Goal: Information Seeking & Learning: Learn about a topic

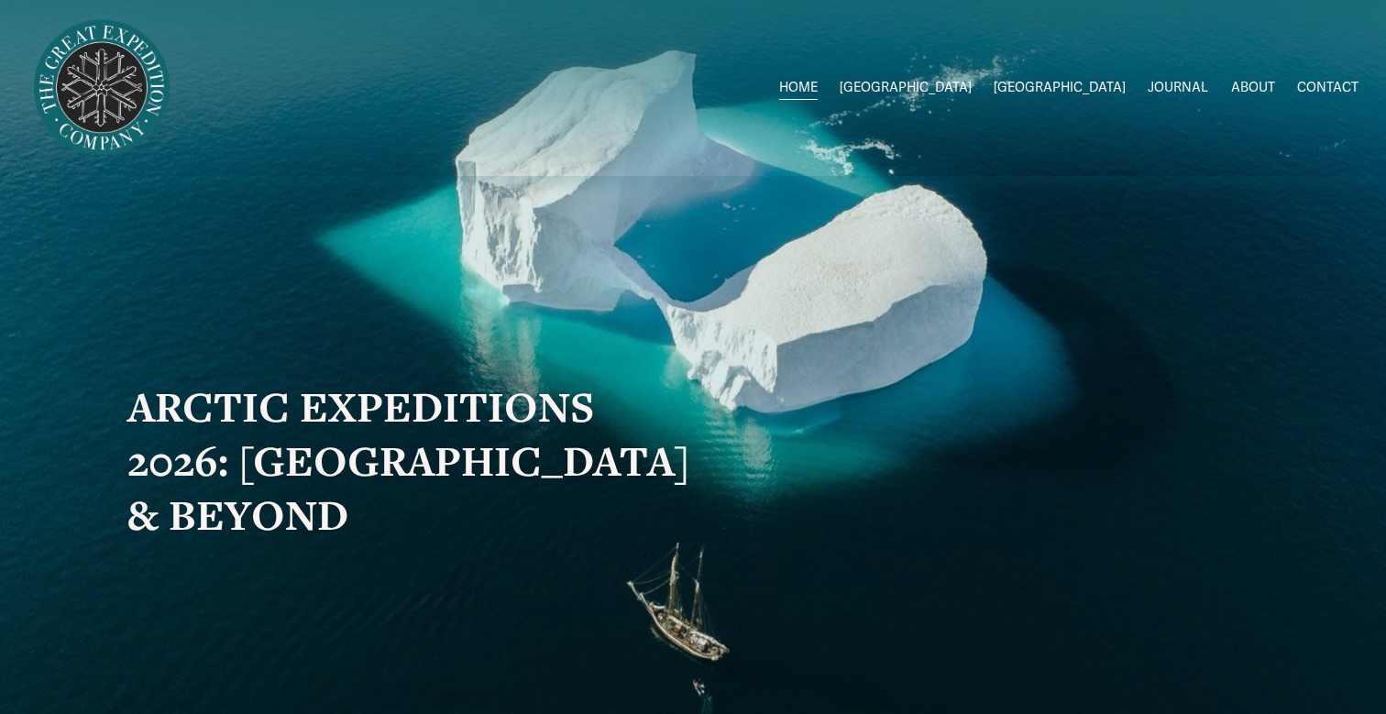
click at [0, 0] on span "2026 Expeditions" at bounding box center [0, 0] width 0 height 0
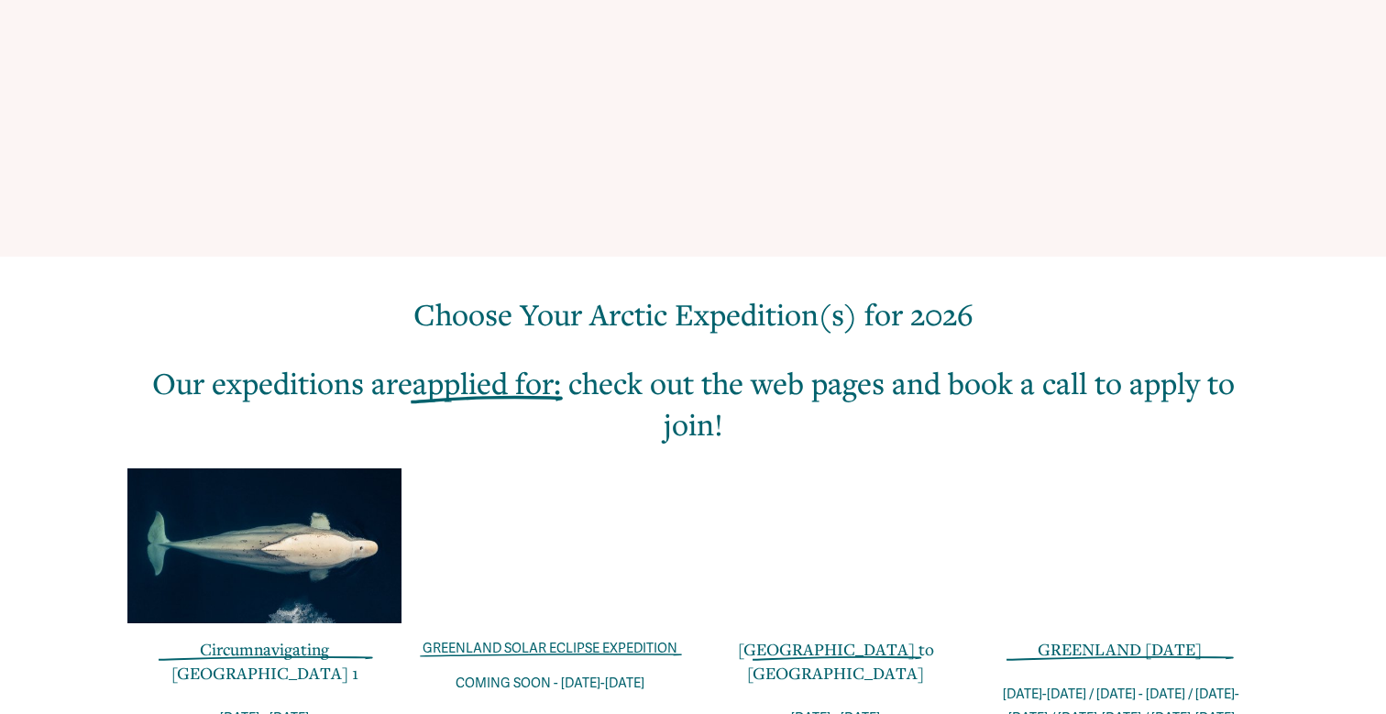
scroll to position [679, 0]
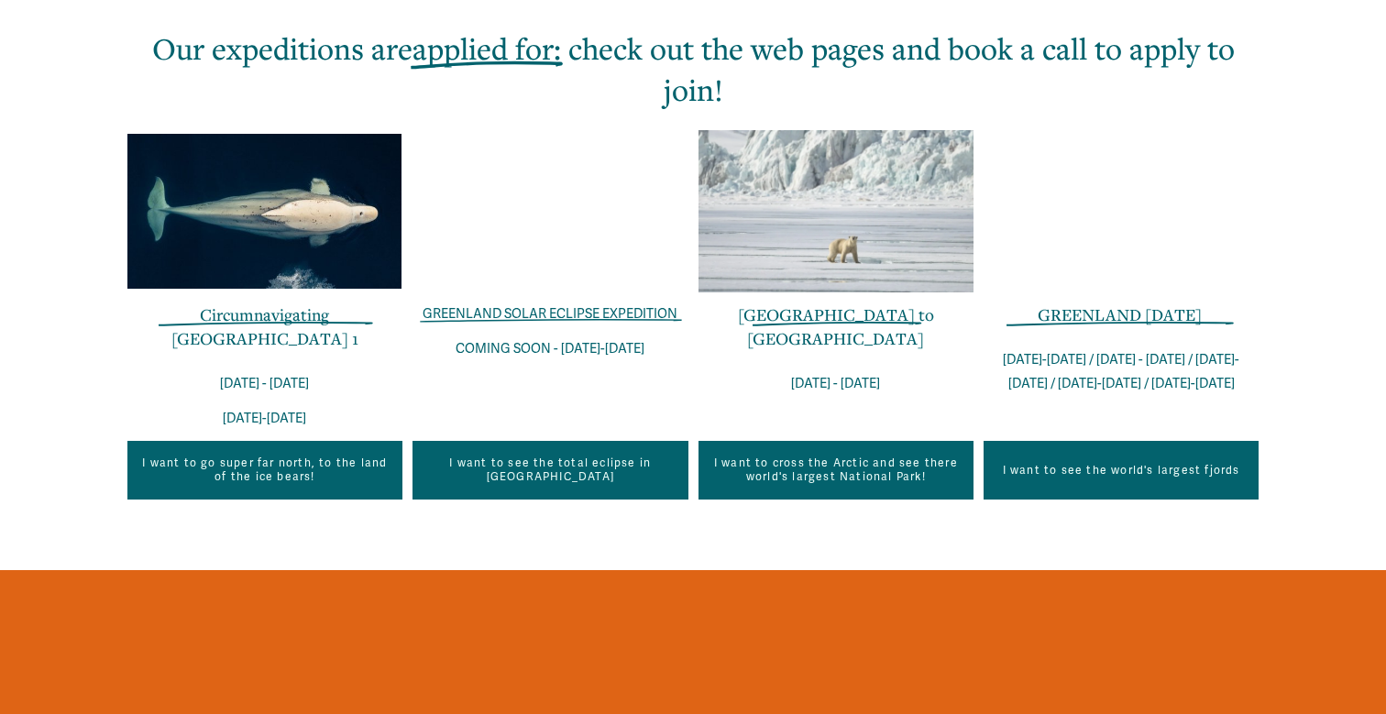
click at [1123, 315] on link "GREENLAND [DATE]" at bounding box center [1120, 314] width 164 height 22
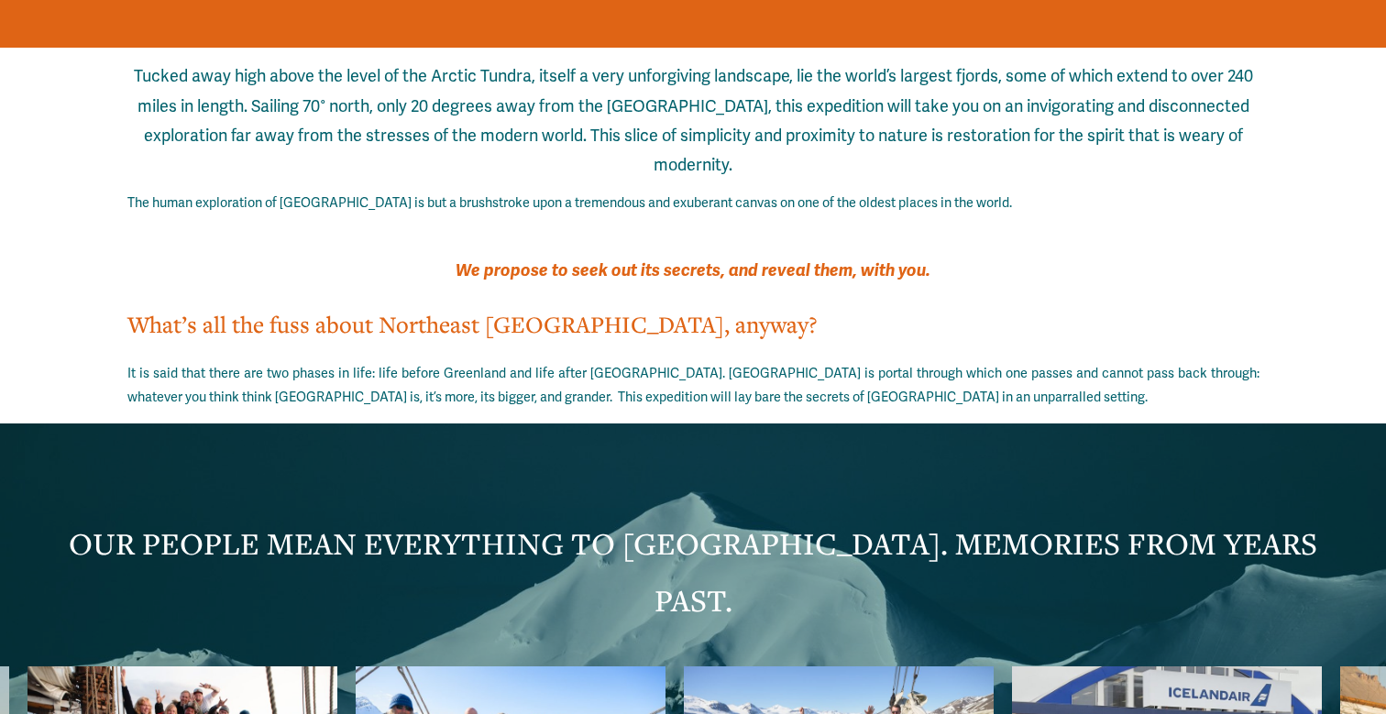
scroll to position [3087, 0]
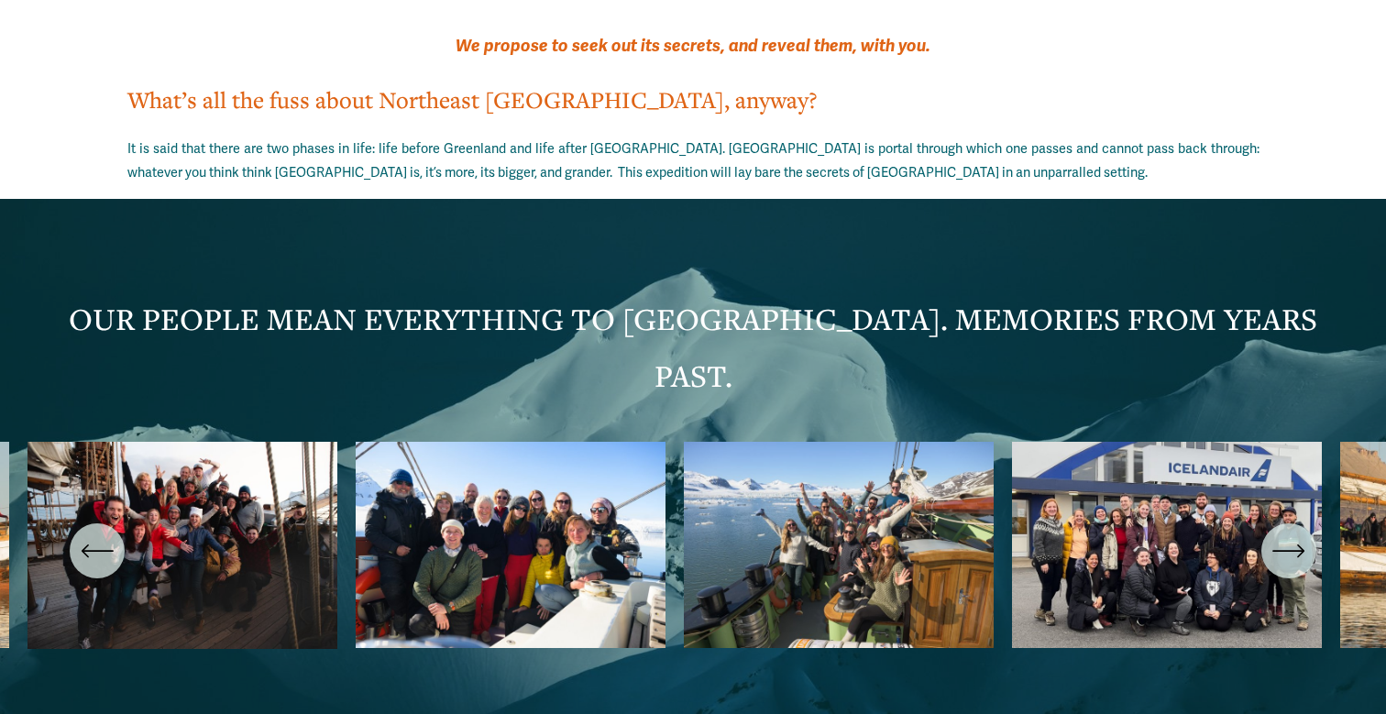
click at [1300, 545] on icon "\a \a \a Next\a \a" at bounding box center [1300, 551] width 5 height 12
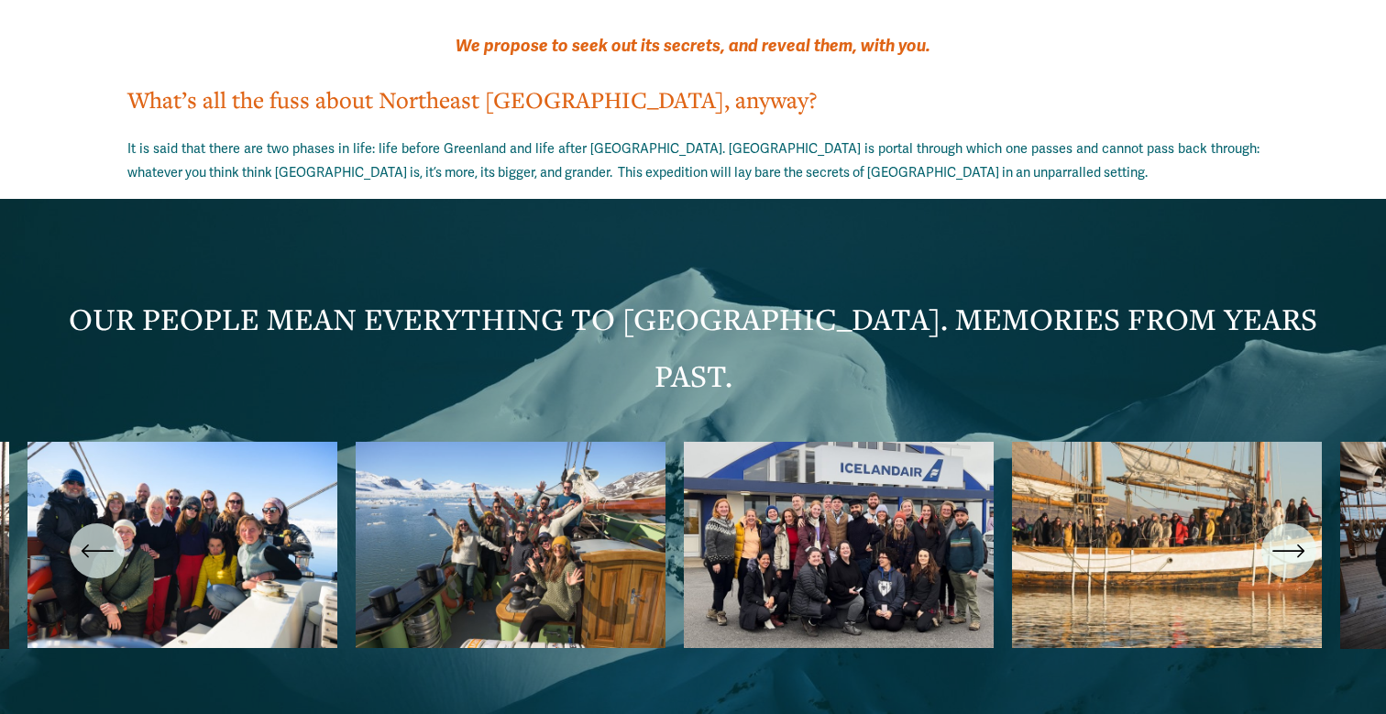
click at [1300, 545] on icon "\a \a \a Next\a \a" at bounding box center [1300, 551] width 5 height 12
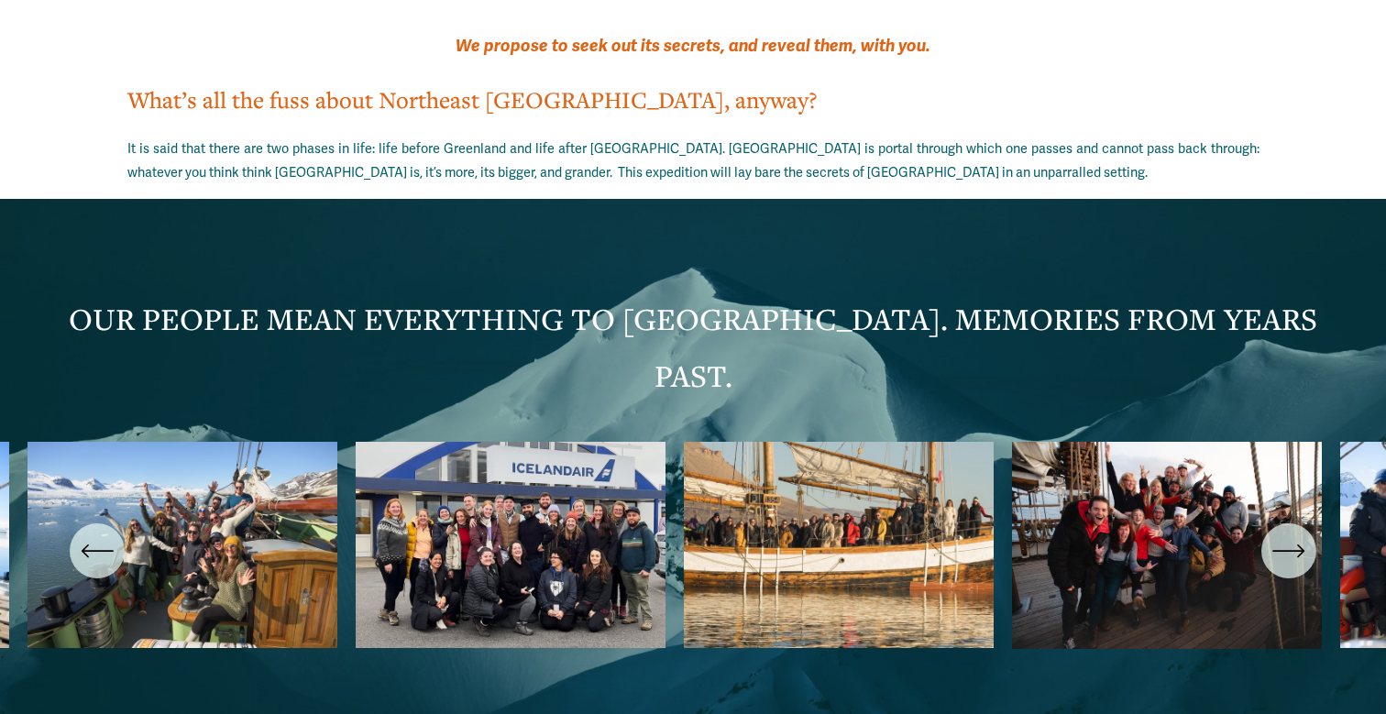
click at [1300, 545] on icon "\a \a \a Next\a \a" at bounding box center [1300, 551] width 5 height 12
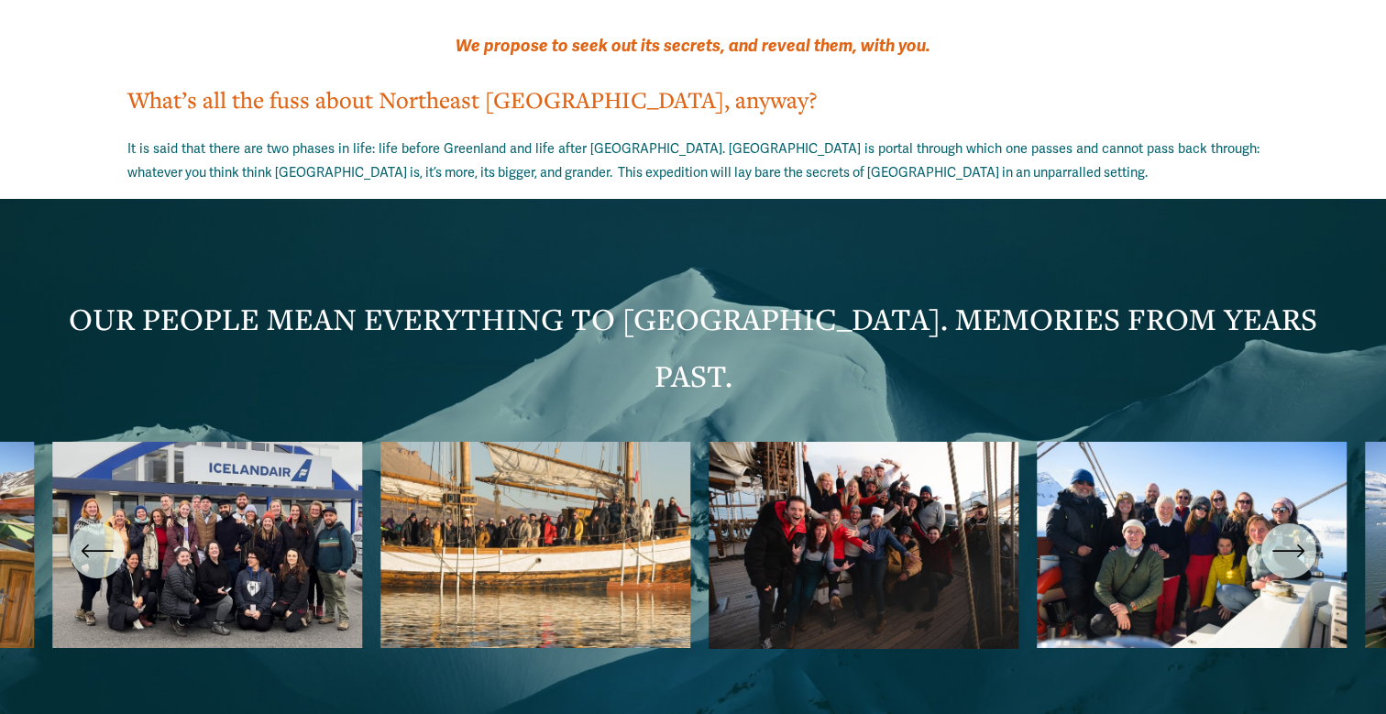
click at [1300, 545] on icon "\a \a \a Next\a \a" at bounding box center [1300, 551] width 5 height 12
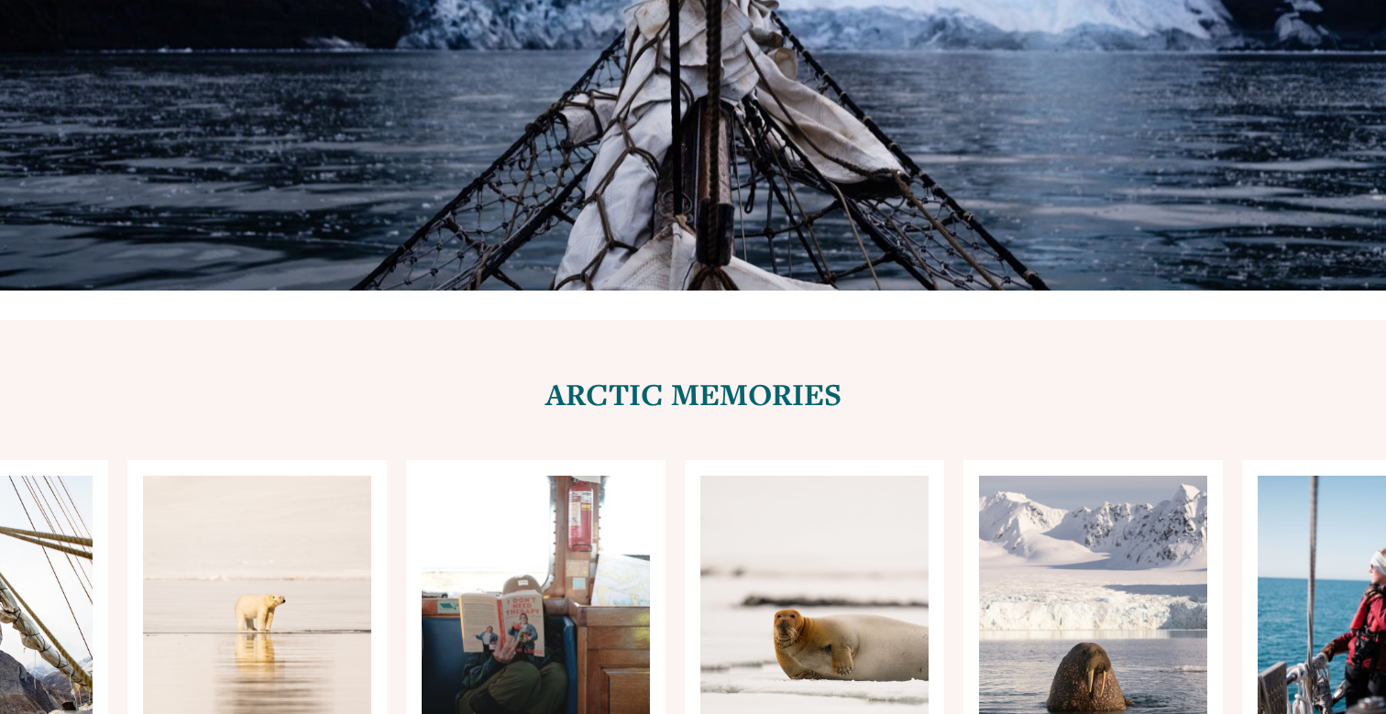
scroll to position [7420, 0]
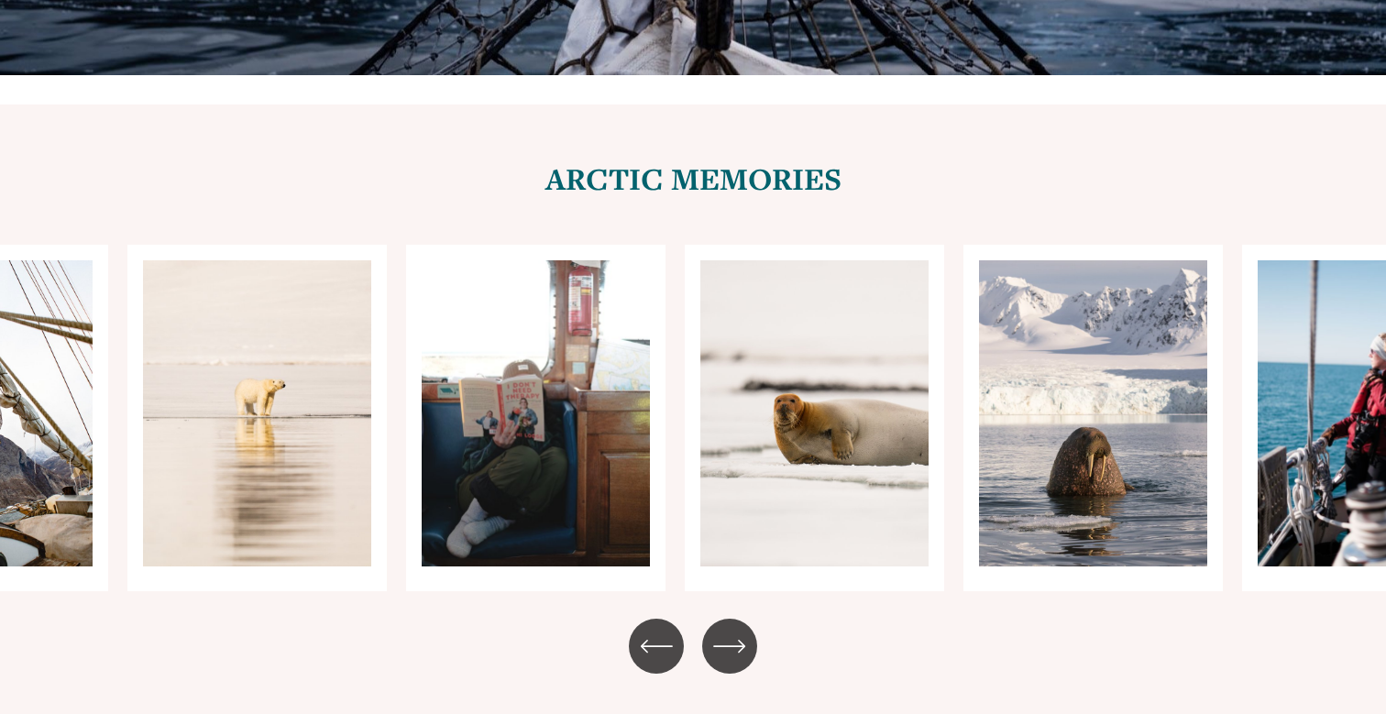
click at [725, 630] on icon "\a \a \a Next\a \a" at bounding box center [729, 646] width 33 height 33
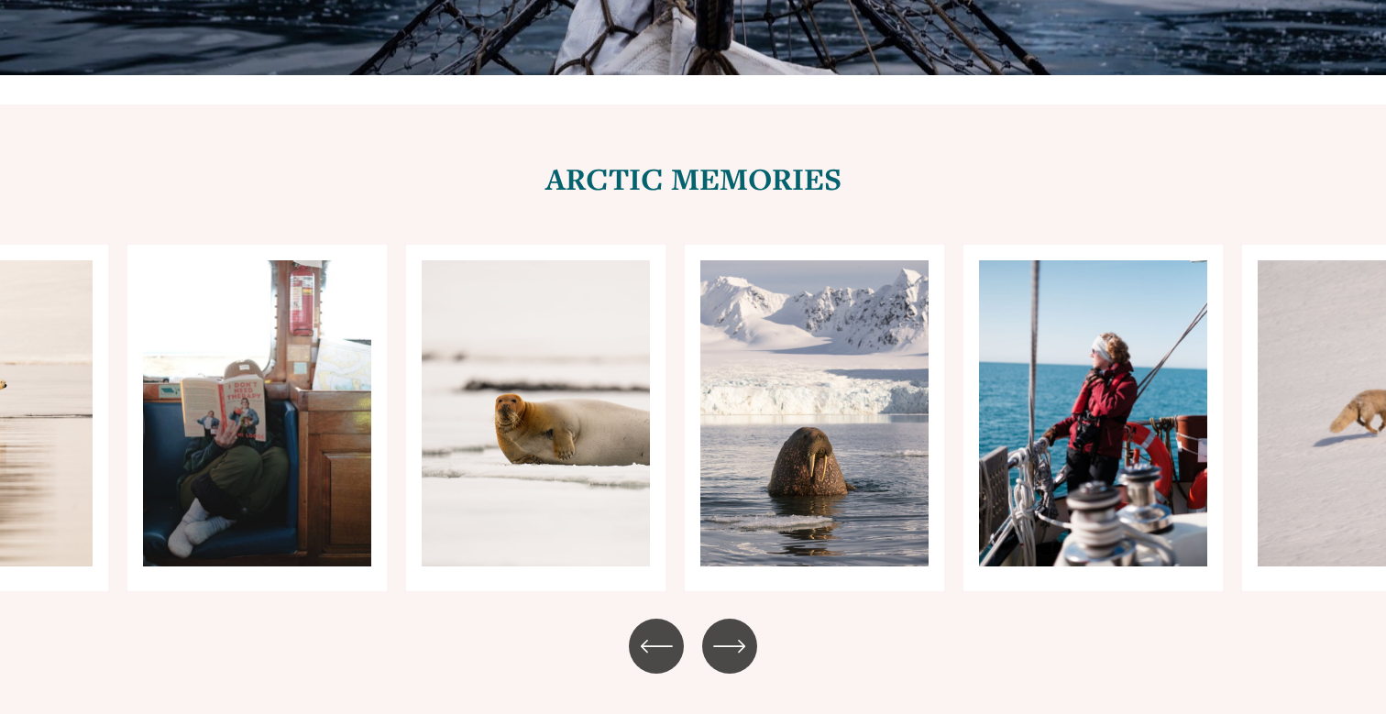
click at [725, 630] on icon "\a \a \a Next\a \a" at bounding box center [729, 646] width 33 height 33
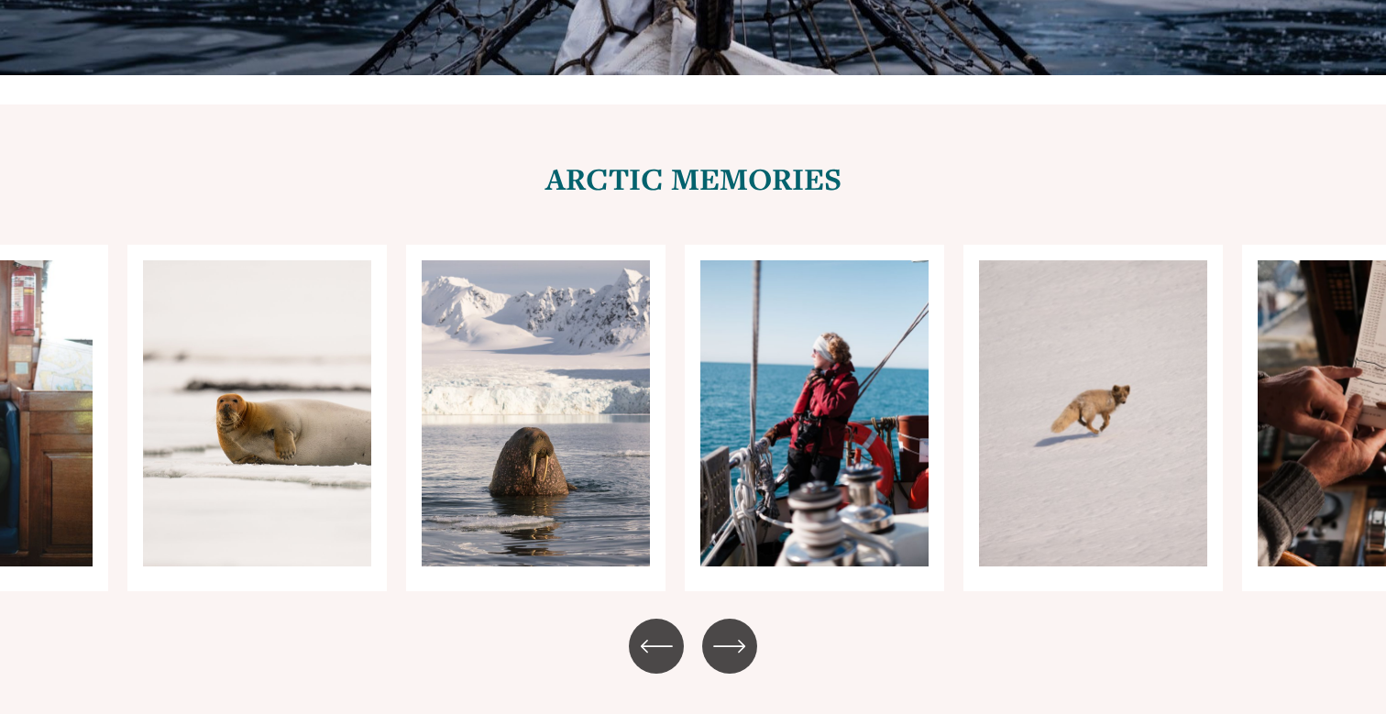
click at [725, 630] on icon "\a \a \a Next\a \a" at bounding box center [729, 646] width 33 height 33
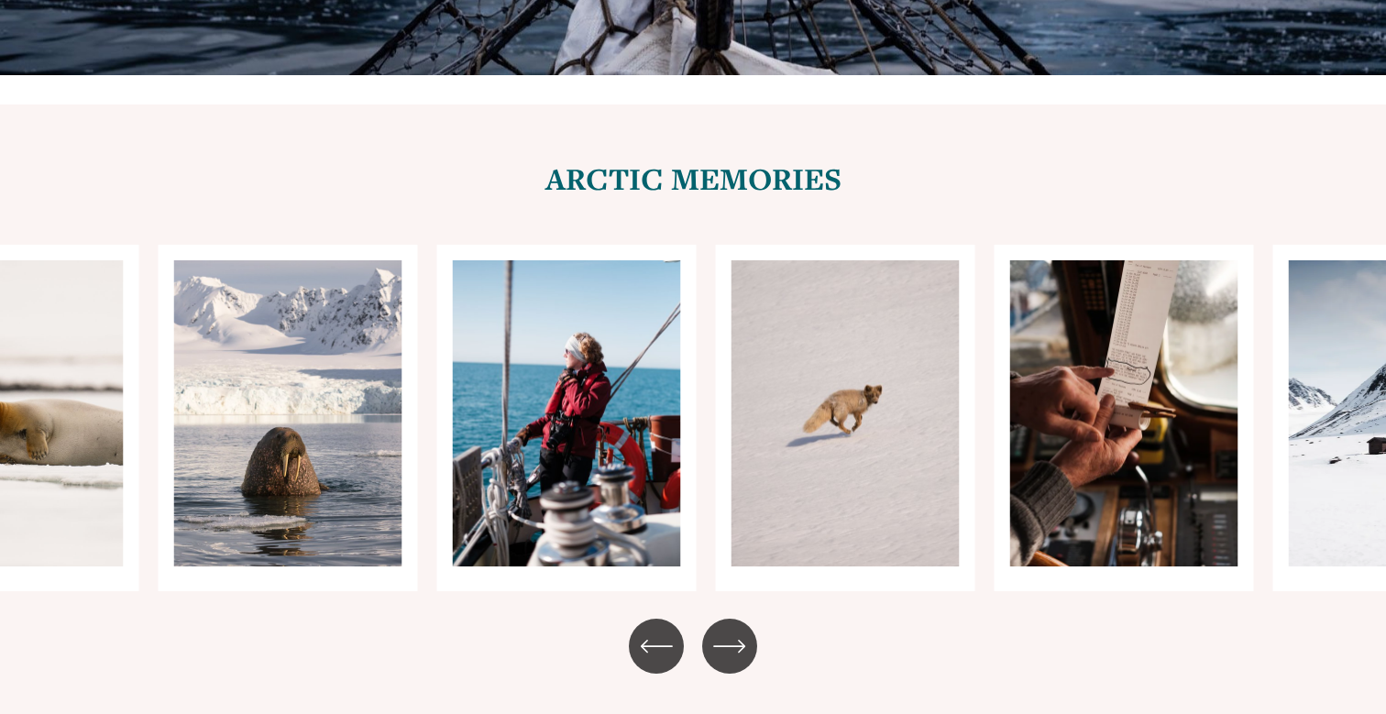
click at [725, 630] on icon "\a \a \a Next\a \a" at bounding box center [729, 646] width 33 height 33
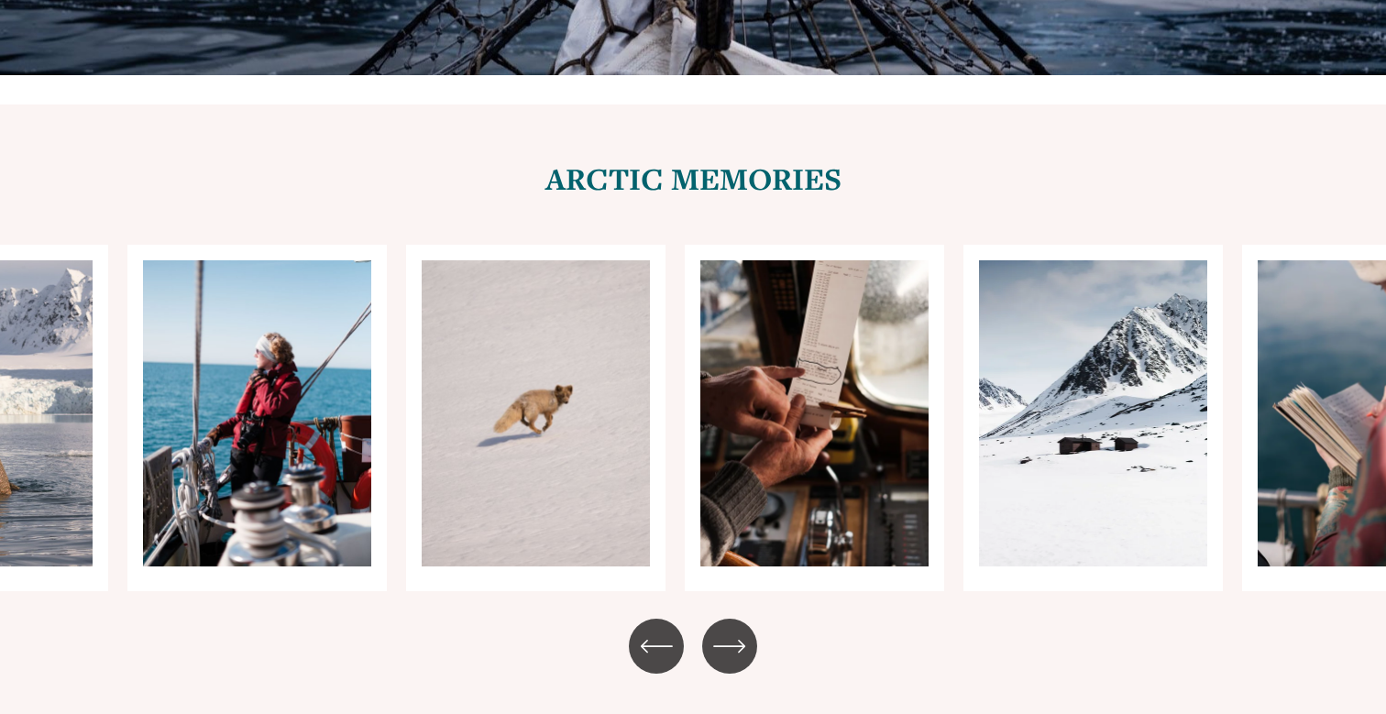
click at [725, 630] on icon "\a \a \a Next\a \a" at bounding box center [729, 646] width 33 height 33
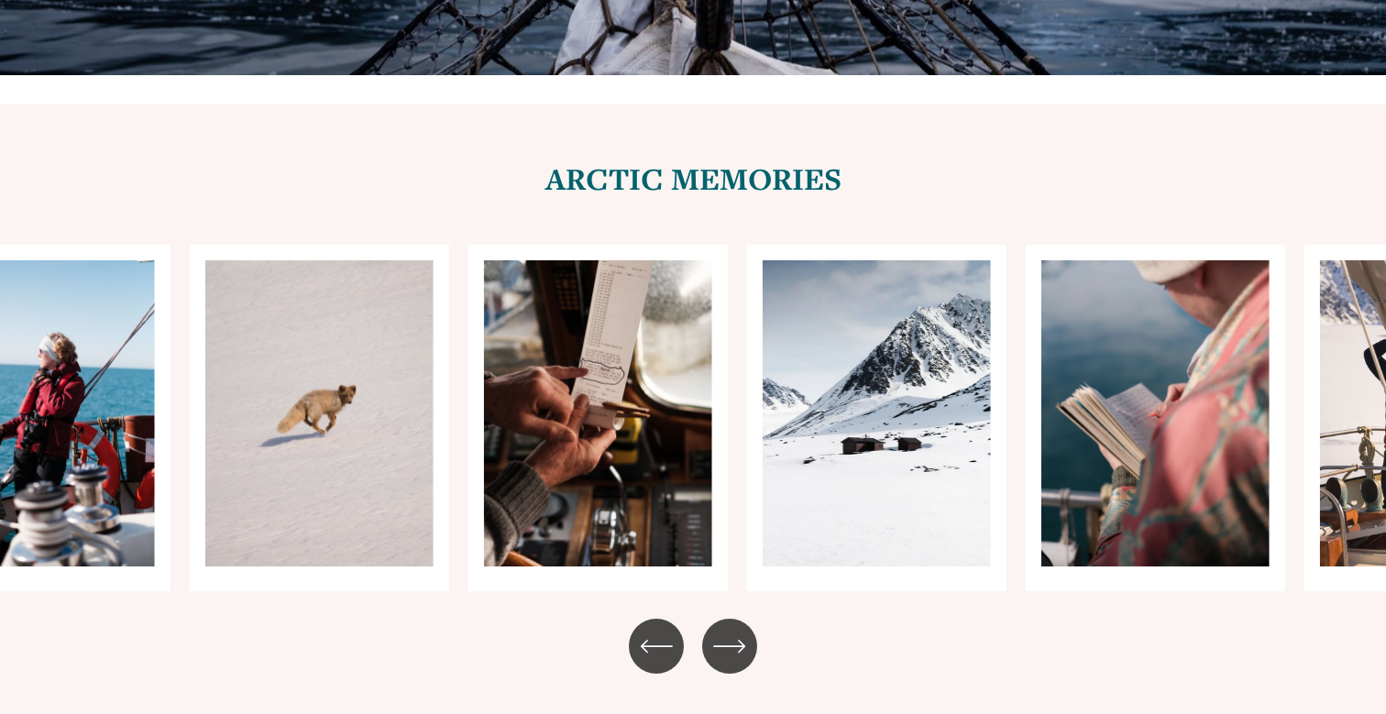
click at [725, 630] on icon "\a \a \a Next\a \a" at bounding box center [729, 646] width 33 height 33
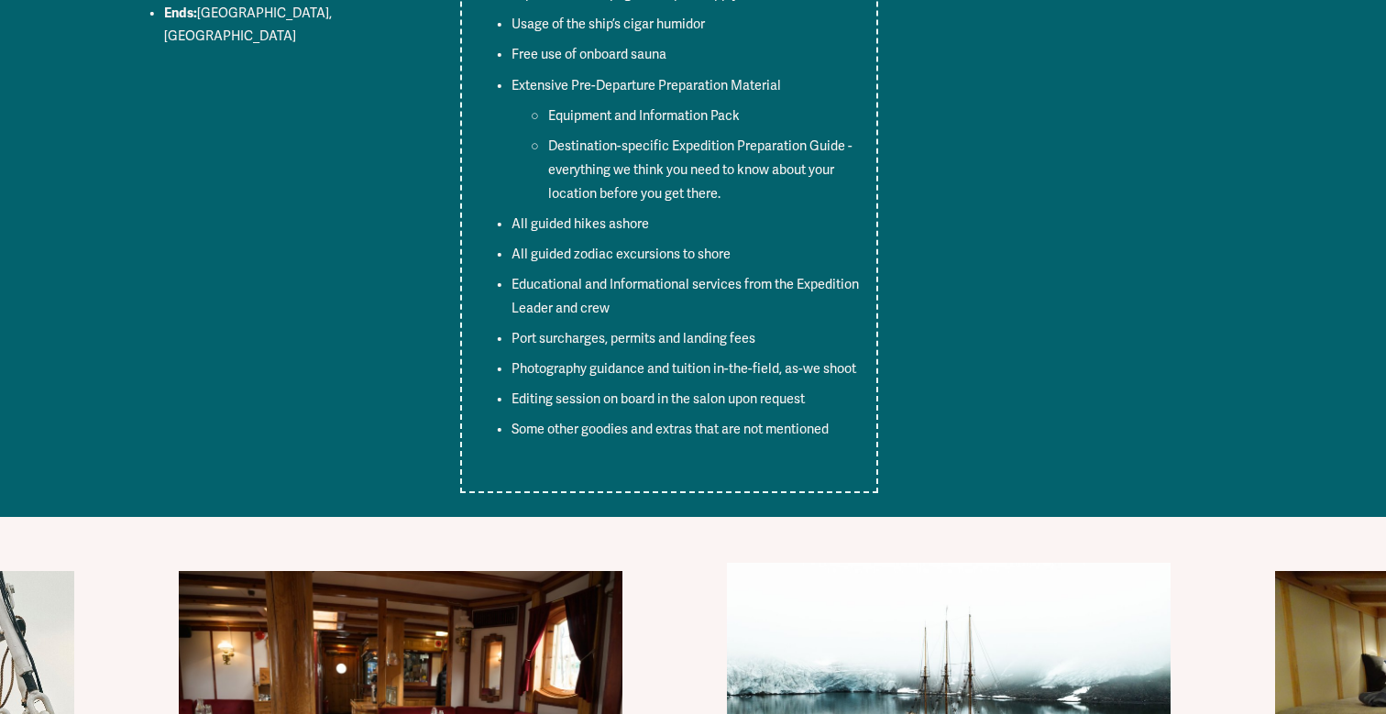
scroll to position [8823, 0]
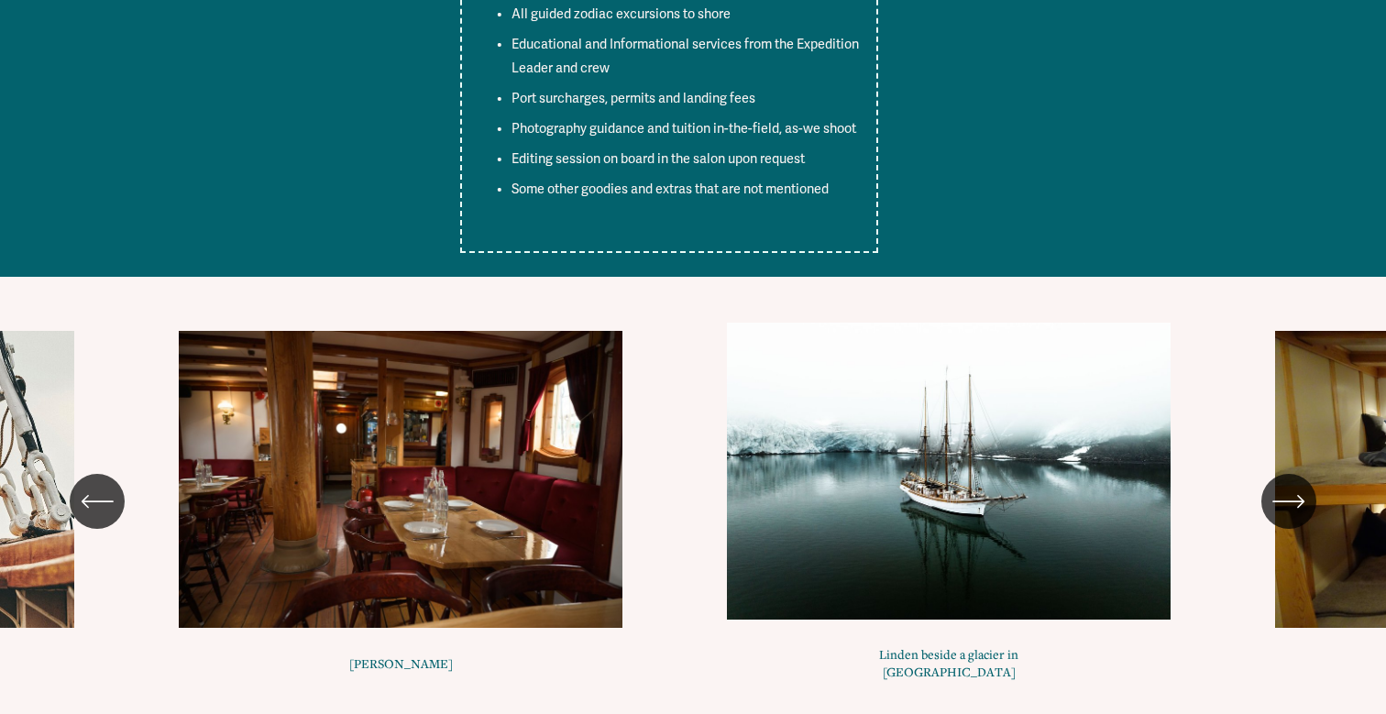
click at [1292, 485] on icon "\a \a \a Next\a \a" at bounding box center [1288, 501] width 33 height 33
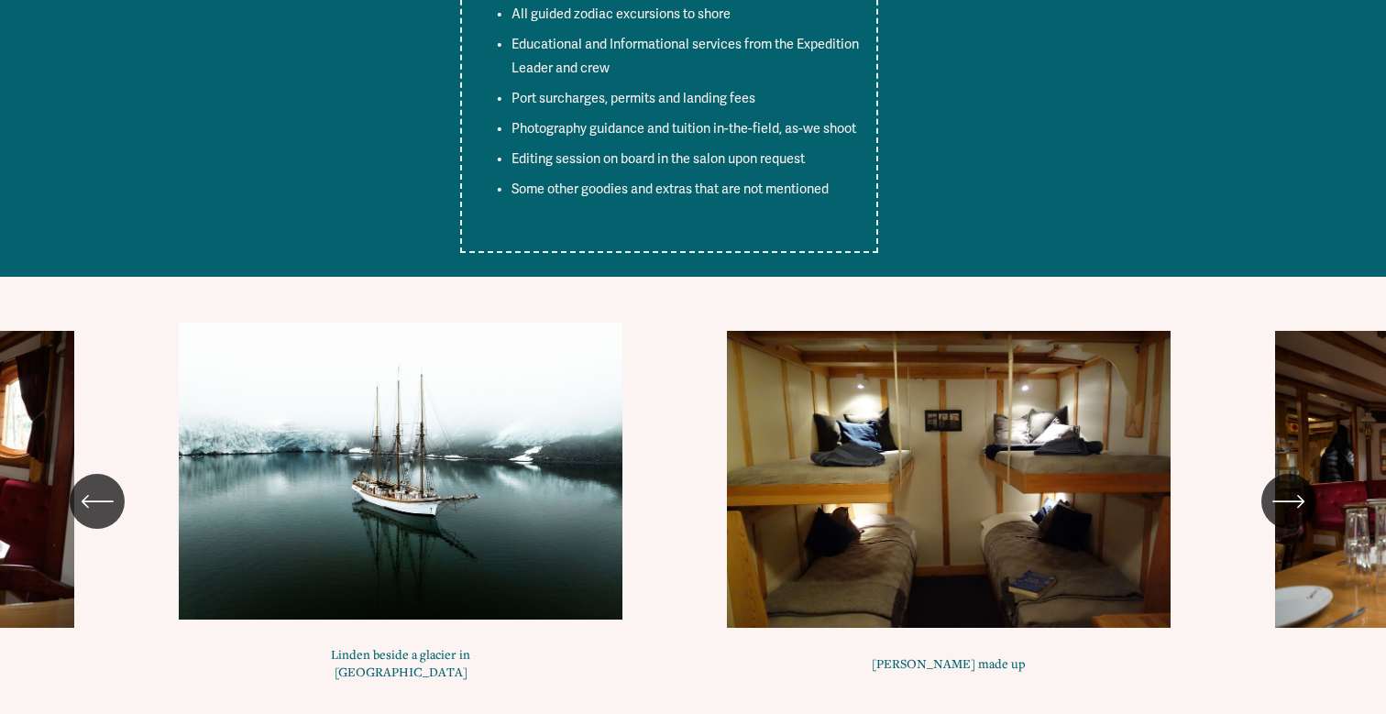
click at [1292, 501] on icon "\a \a \a Next\a \a" at bounding box center [1287, 501] width 29 height 0
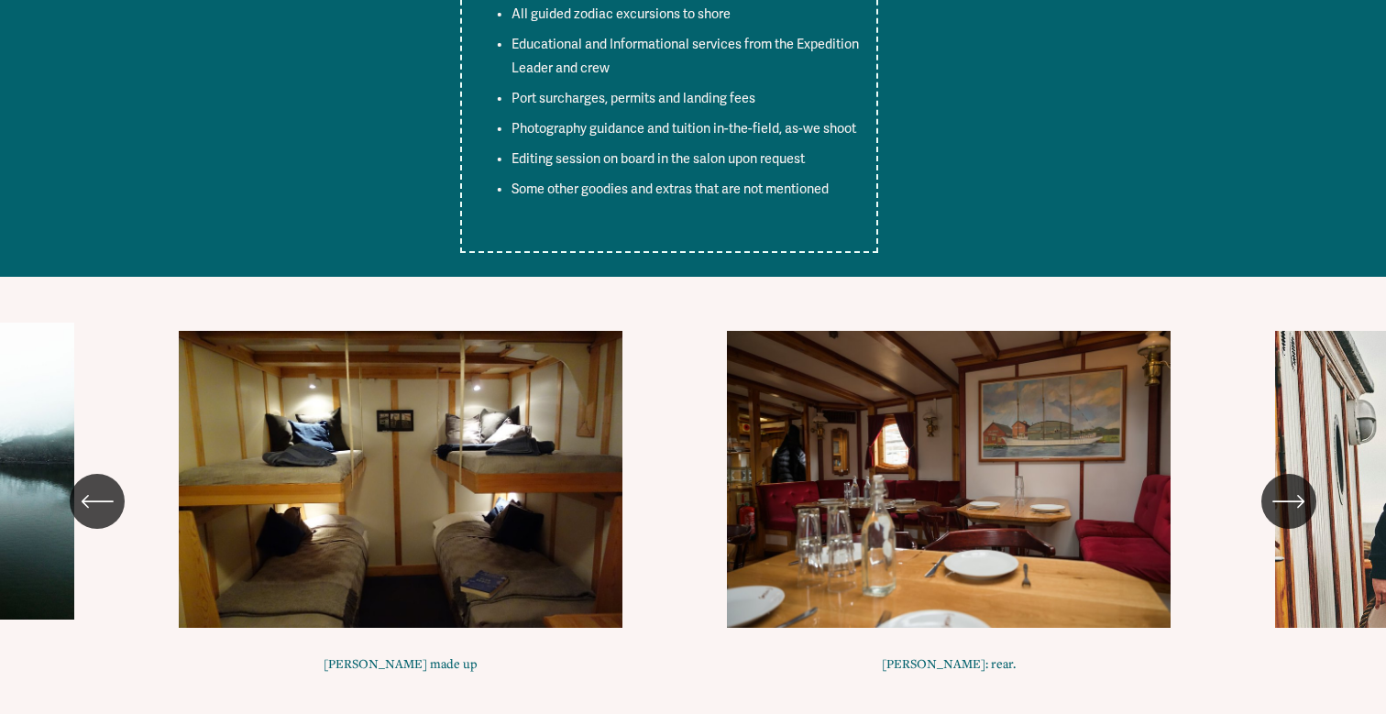
click at [1292, 501] on icon "\a \a \a Next\a \a" at bounding box center [1287, 501] width 29 height 0
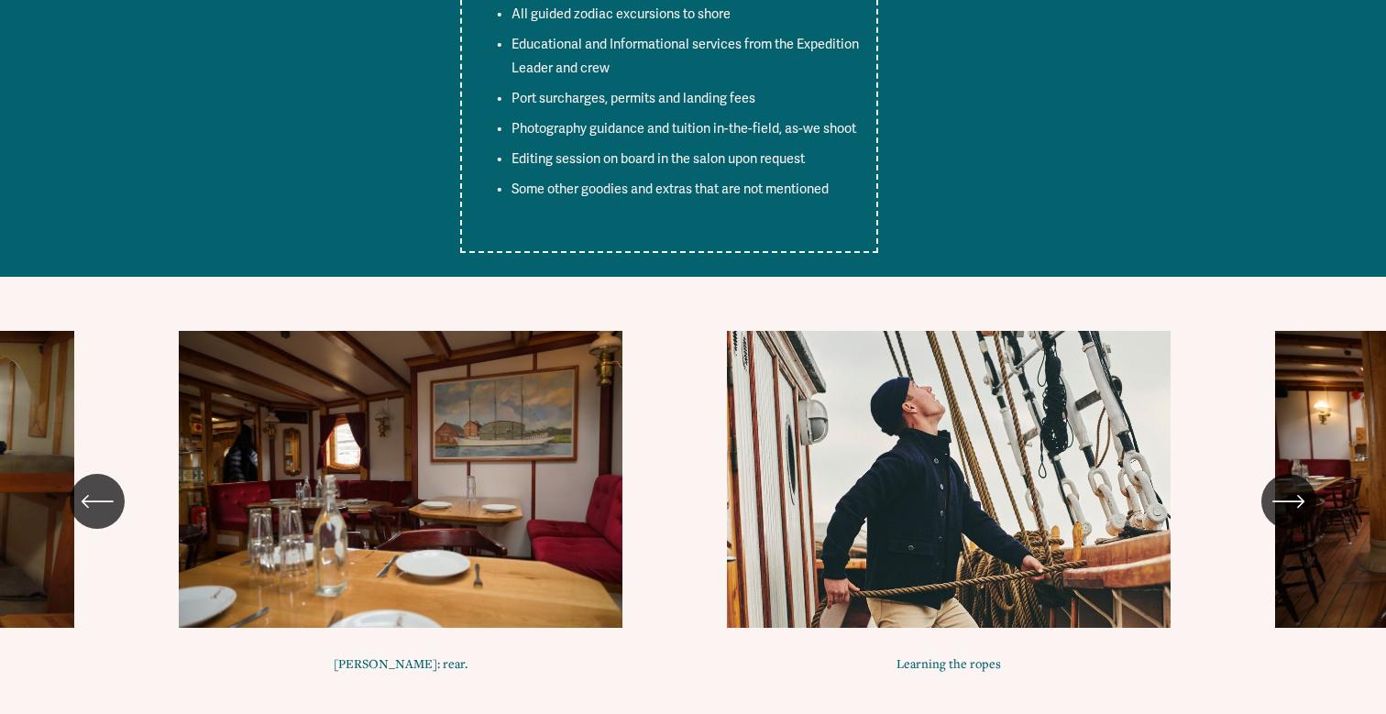
click at [1292, 501] on icon "\a \a \a Next\a \a" at bounding box center [1287, 501] width 29 height 0
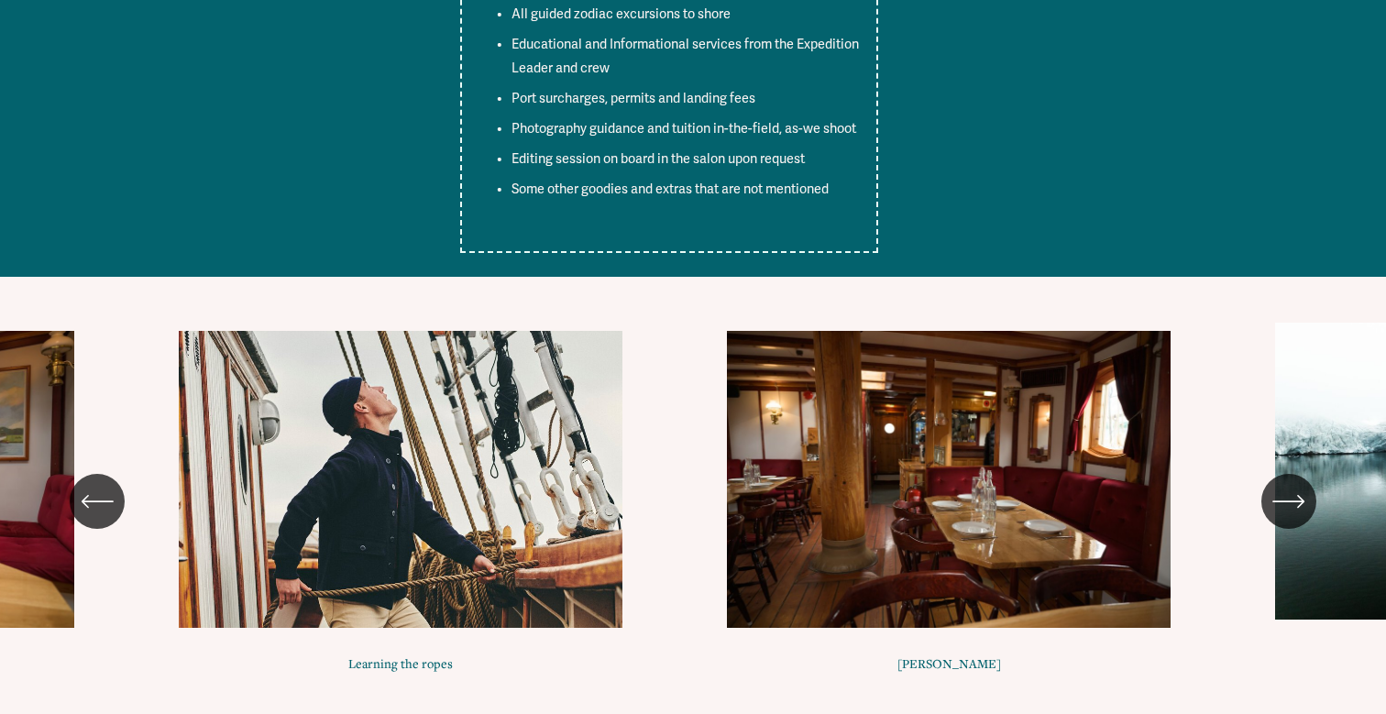
click at [1292, 501] on icon "\a \a \a Next\a \a" at bounding box center [1287, 501] width 29 height 0
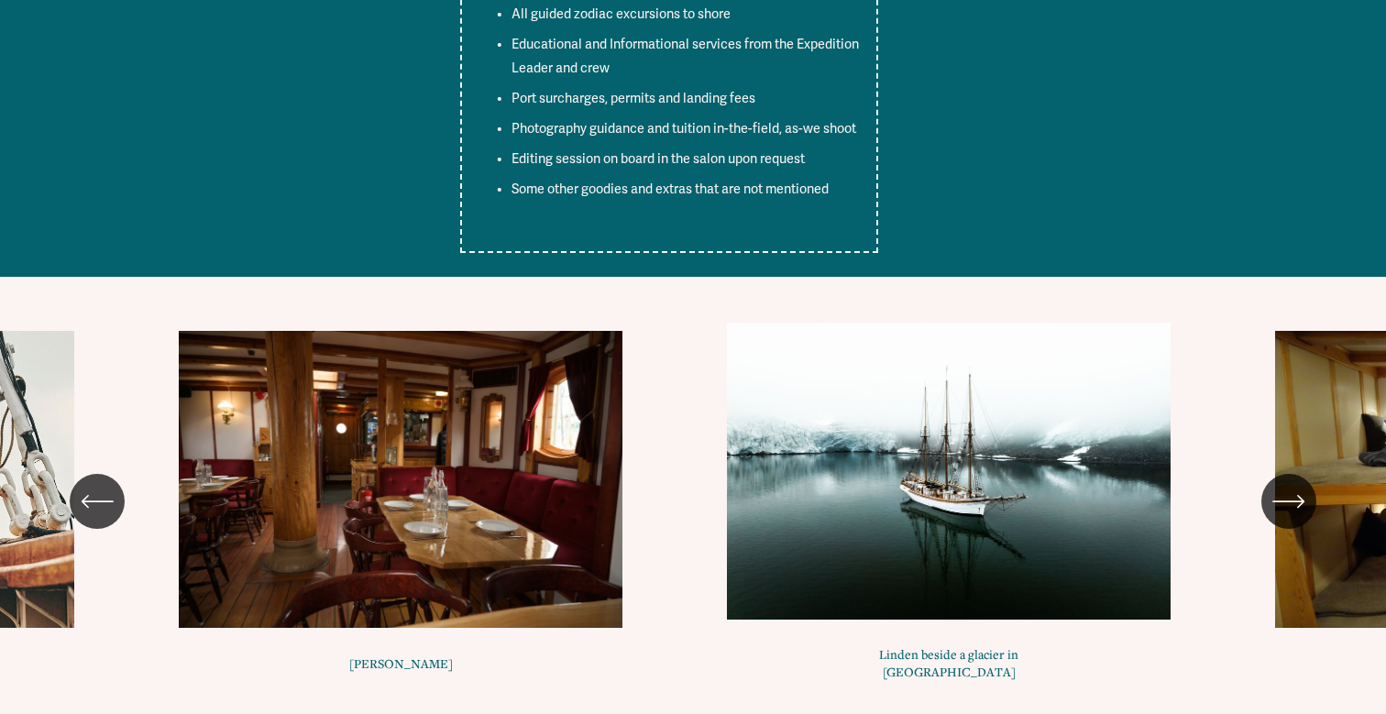
click at [1292, 501] on icon "\a \a \a Next\a \a" at bounding box center [1287, 501] width 29 height 0
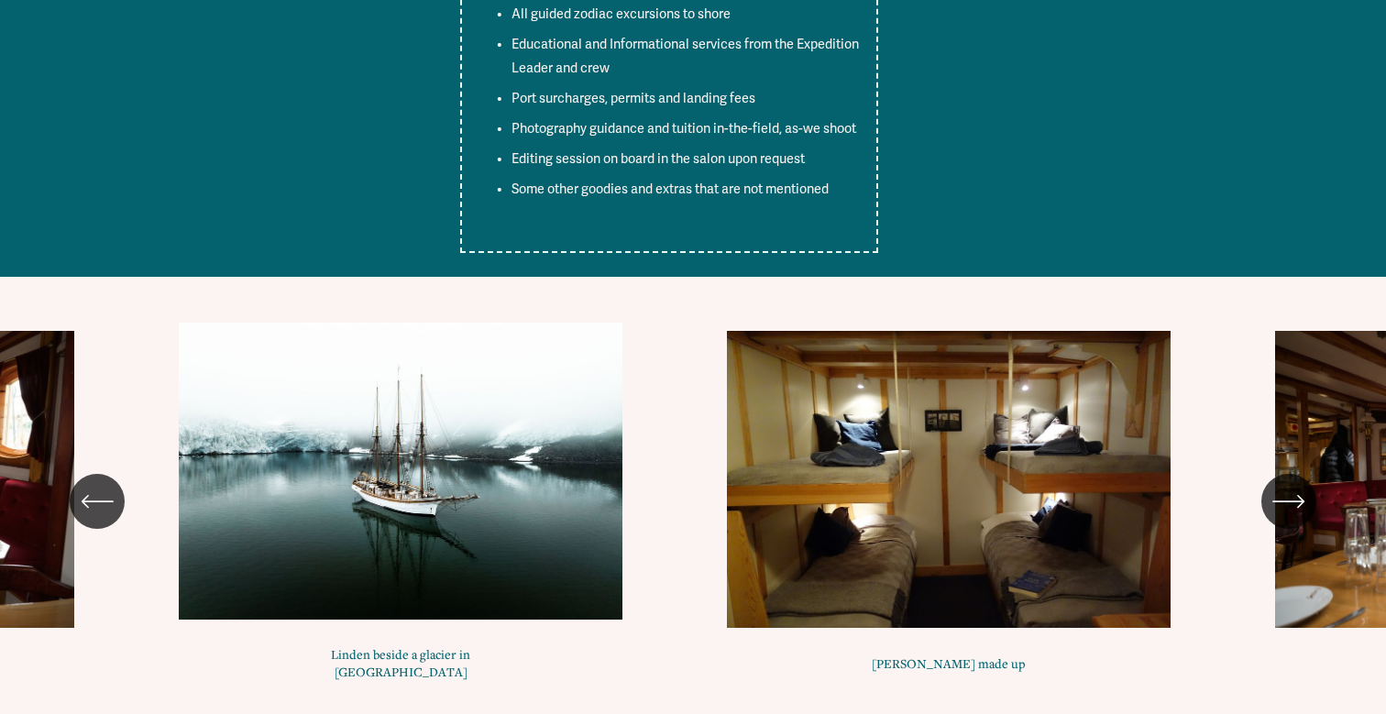
click at [1292, 501] on icon "\a \a \a Next\a \a" at bounding box center [1287, 501] width 29 height 0
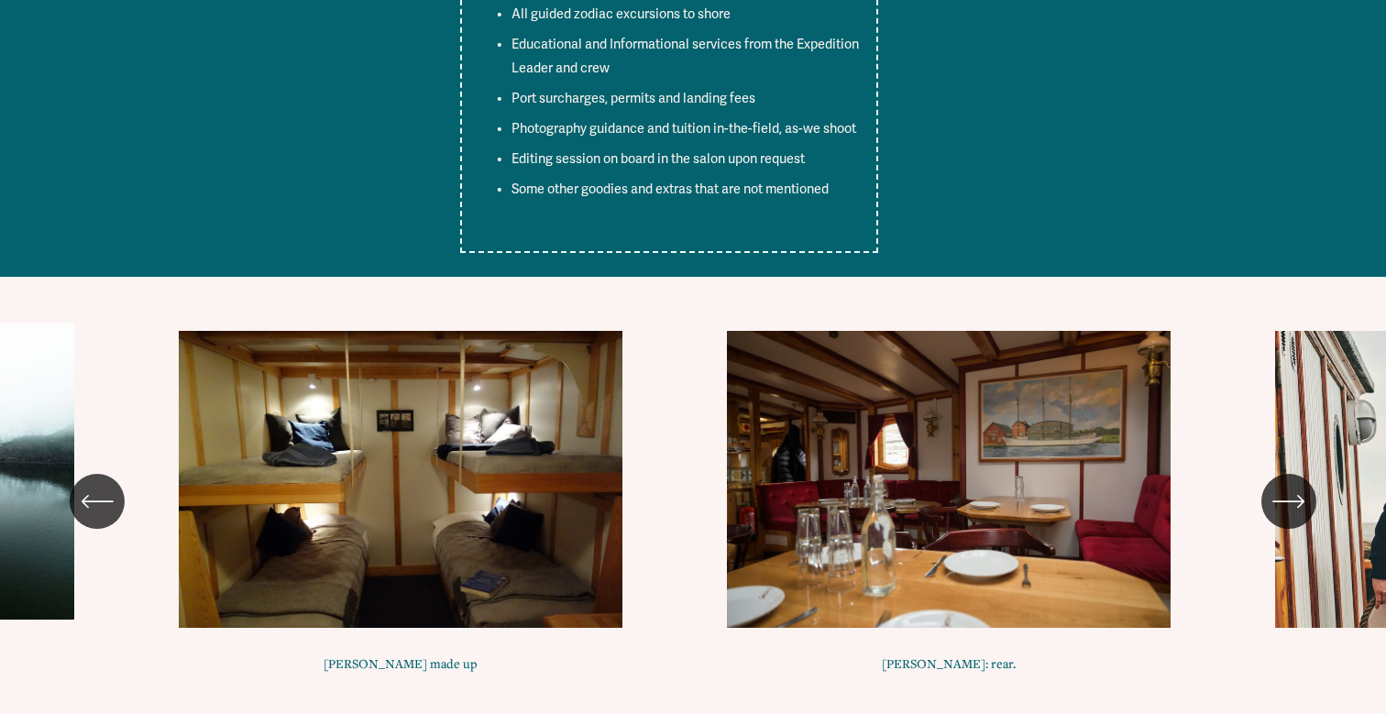
click at [1292, 501] on icon "\a \a \a Next\a \a" at bounding box center [1287, 501] width 29 height 0
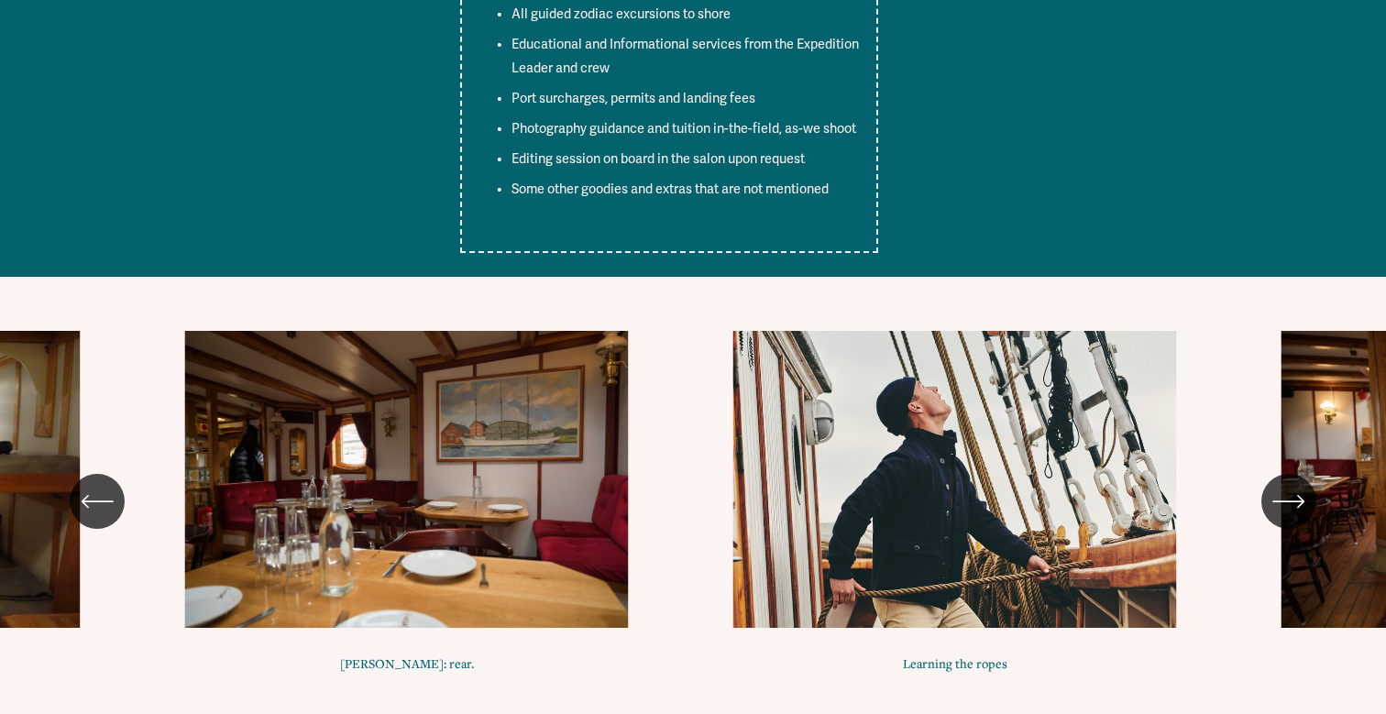
click at [1292, 501] on icon "\a \a \a Next\a \a" at bounding box center [1287, 501] width 29 height 0
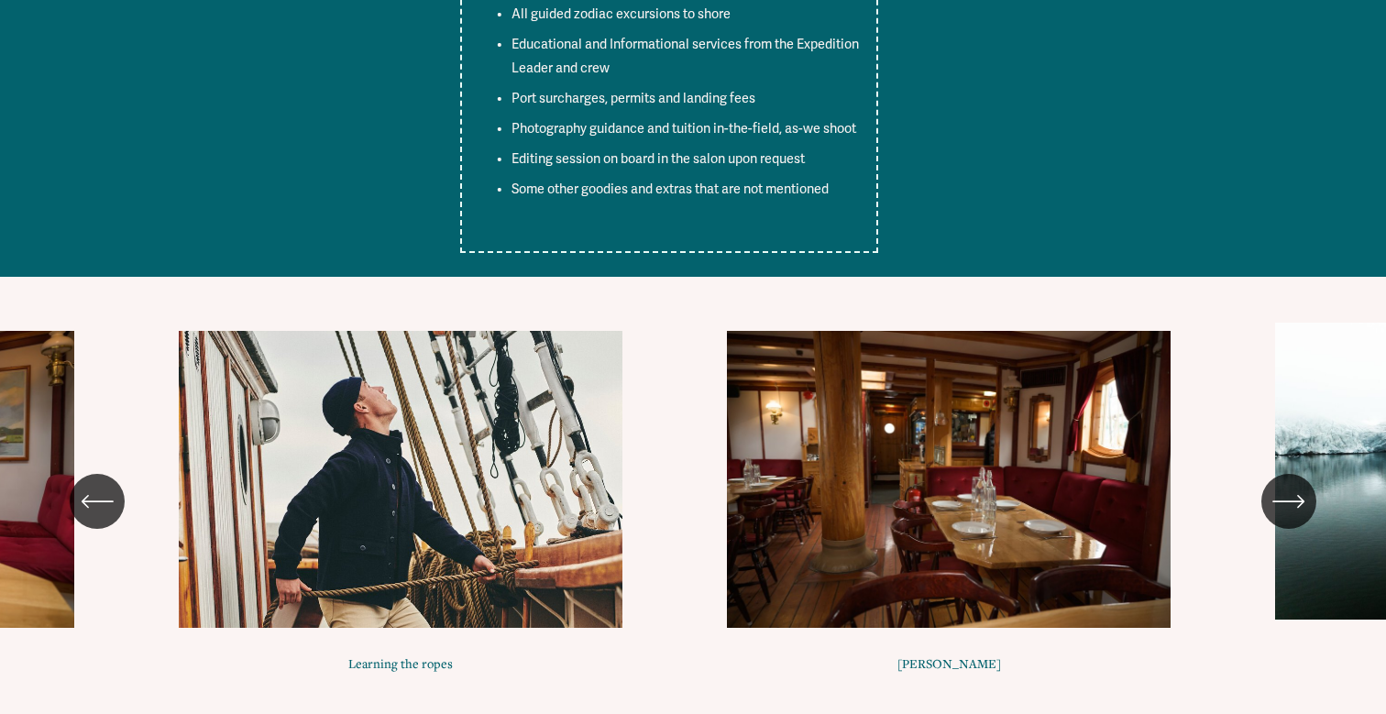
click at [1292, 501] on icon "\a \a \a Next\a \a" at bounding box center [1287, 501] width 29 height 0
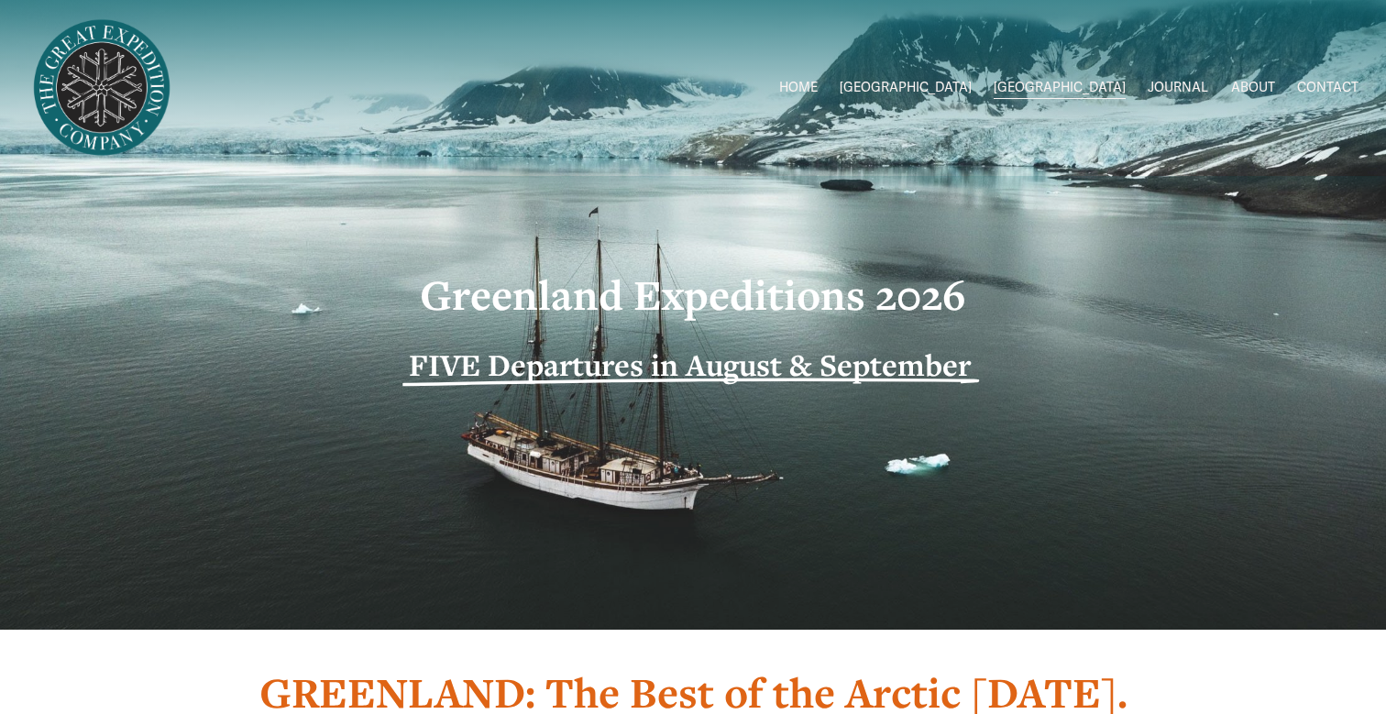
scroll to position [0, 0]
click at [1244, 86] on link "ABOUT" at bounding box center [1253, 88] width 44 height 27
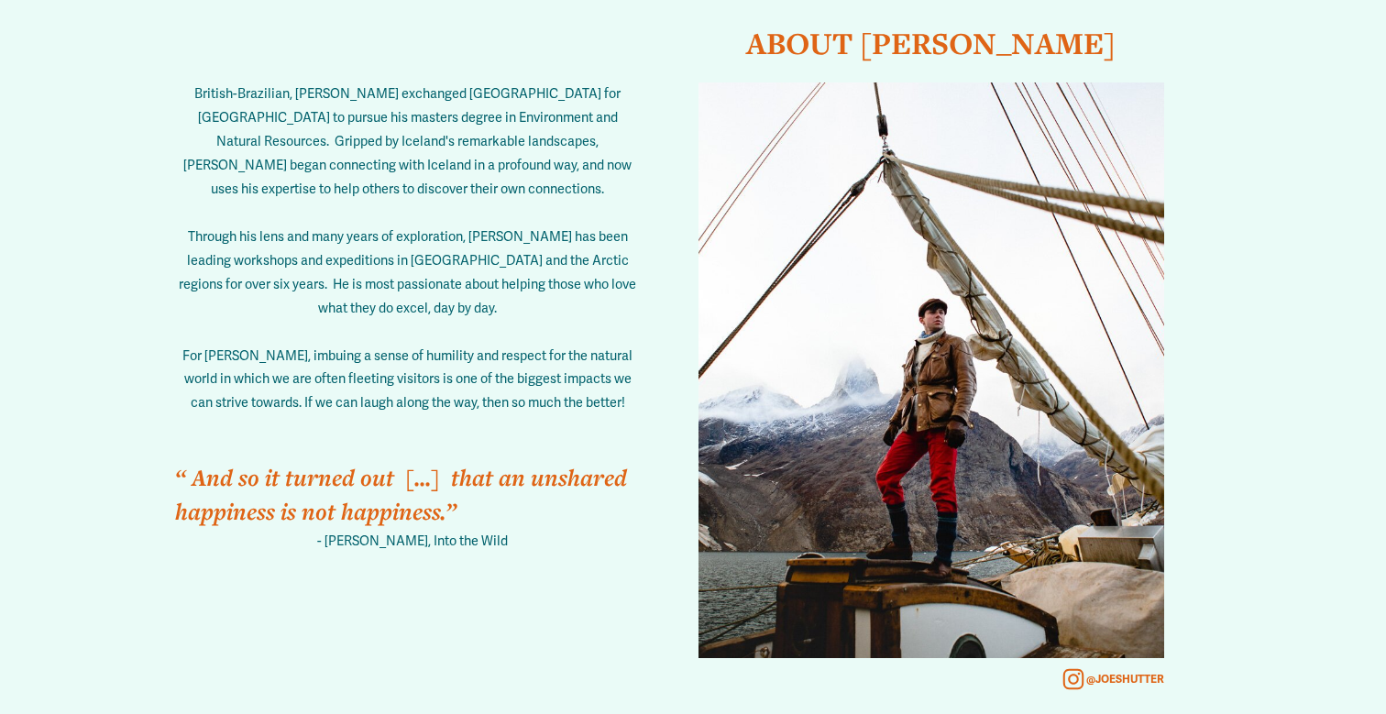
scroll to position [3148, 0]
